Goal: Information Seeking & Learning: Learn about a topic

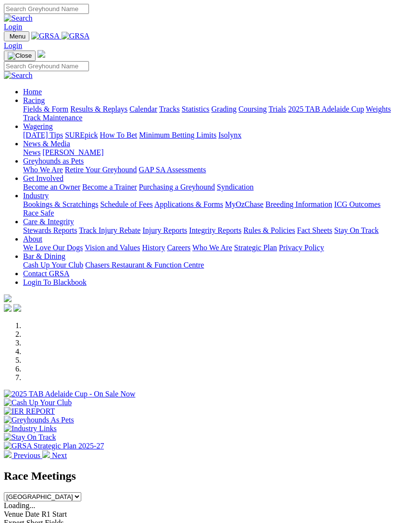
click at [8, 38] on img "Toggle navigation" at bounding box center [8, 38] width 0 height 0
click at [45, 104] on link "Racing" at bounding box center [34, 100] width 22 height 8
click at [115, 113] on link "Results & Replays" at bounding box center [98, 109] width 57 height 8
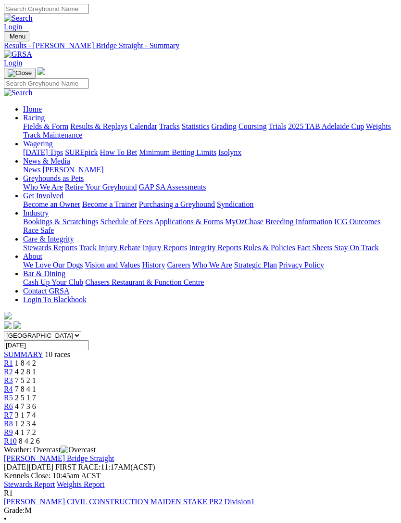
click at [55, 480] on link "Stewards Report" at bounding box center [29, 484] width 51 height 8
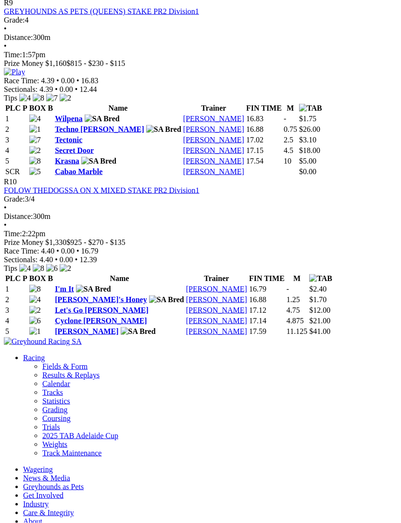
scroll to position [1986, 0]
click at [25, 76] on img at bounding box center [14, 71] width 21 height 9
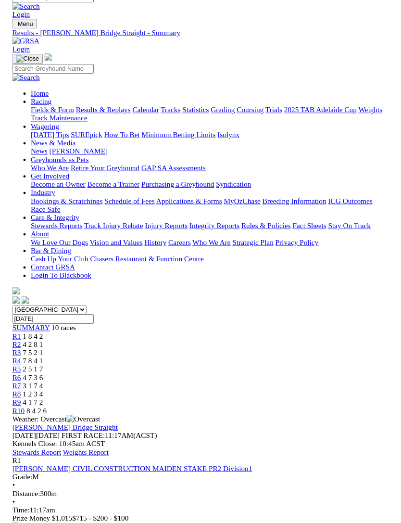
scroll to position [1987, 0]
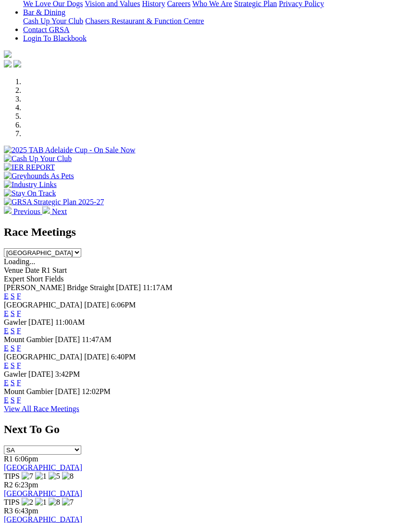
scroll to position [244, 0]
click at [21, 386] on link "F" at bounding box center [19, 382] width 4 height 8
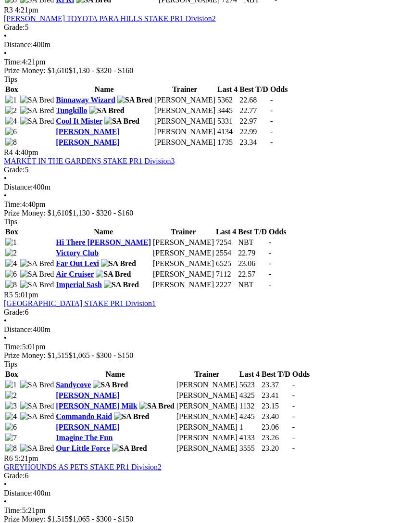
scroll to position [792, 0]
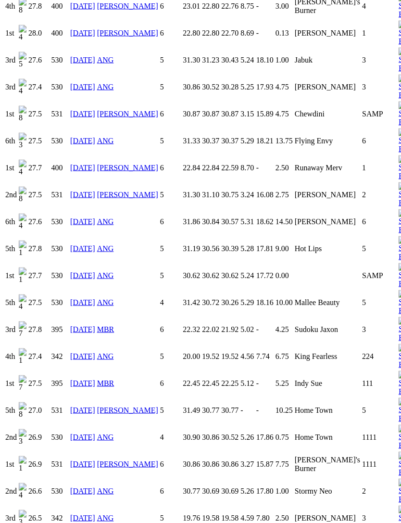
scroll to position [964, 0]
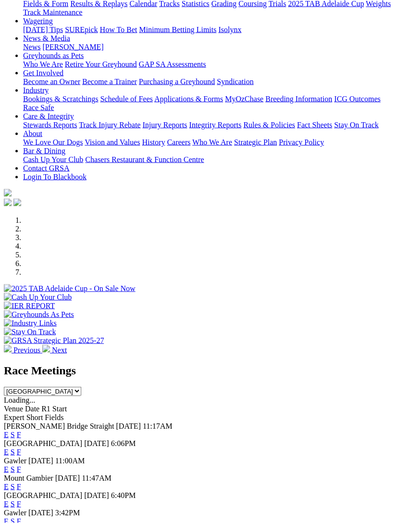
scroll to position [106, 0]
click at [21, 465] on link "F" at bounding box center [19, 469] width 4 height 8
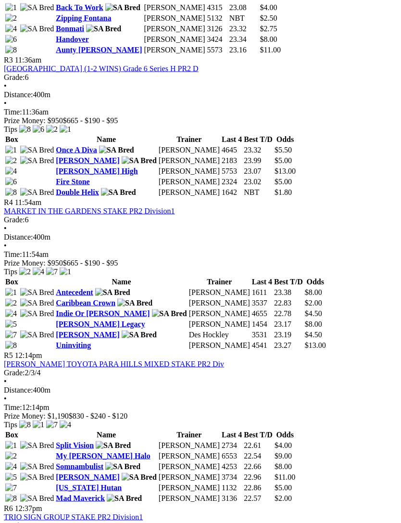
scroll to position [749, 0]
